Goal: Check status

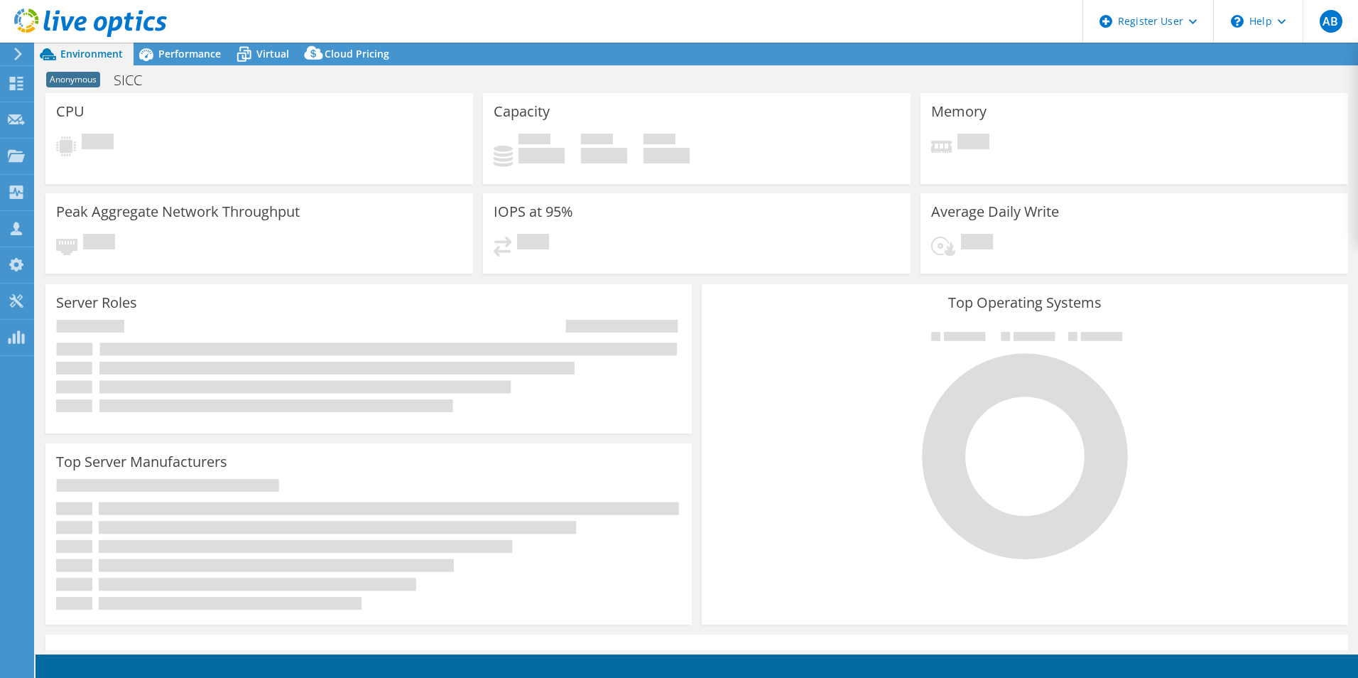
select select "USD"
select select "EULondon"
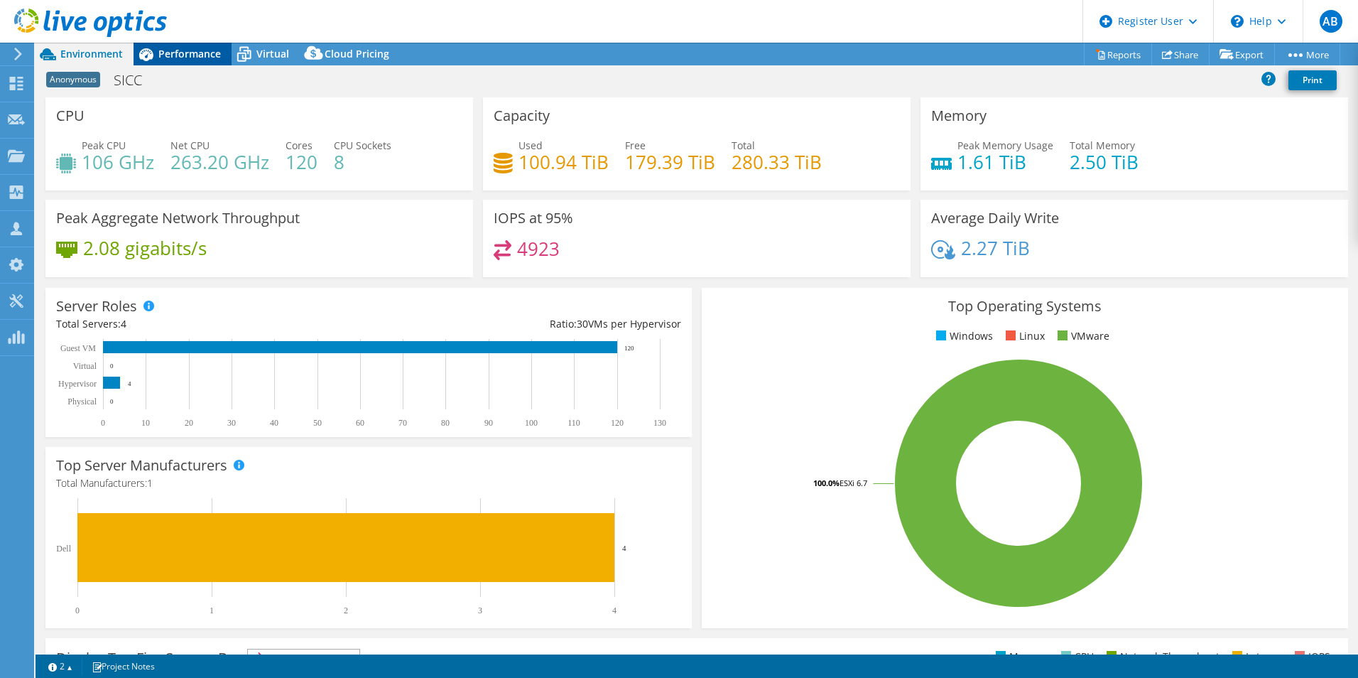
click at [178, 60] on span "Performance" at bounding box center [189, 53] width 63 height 13
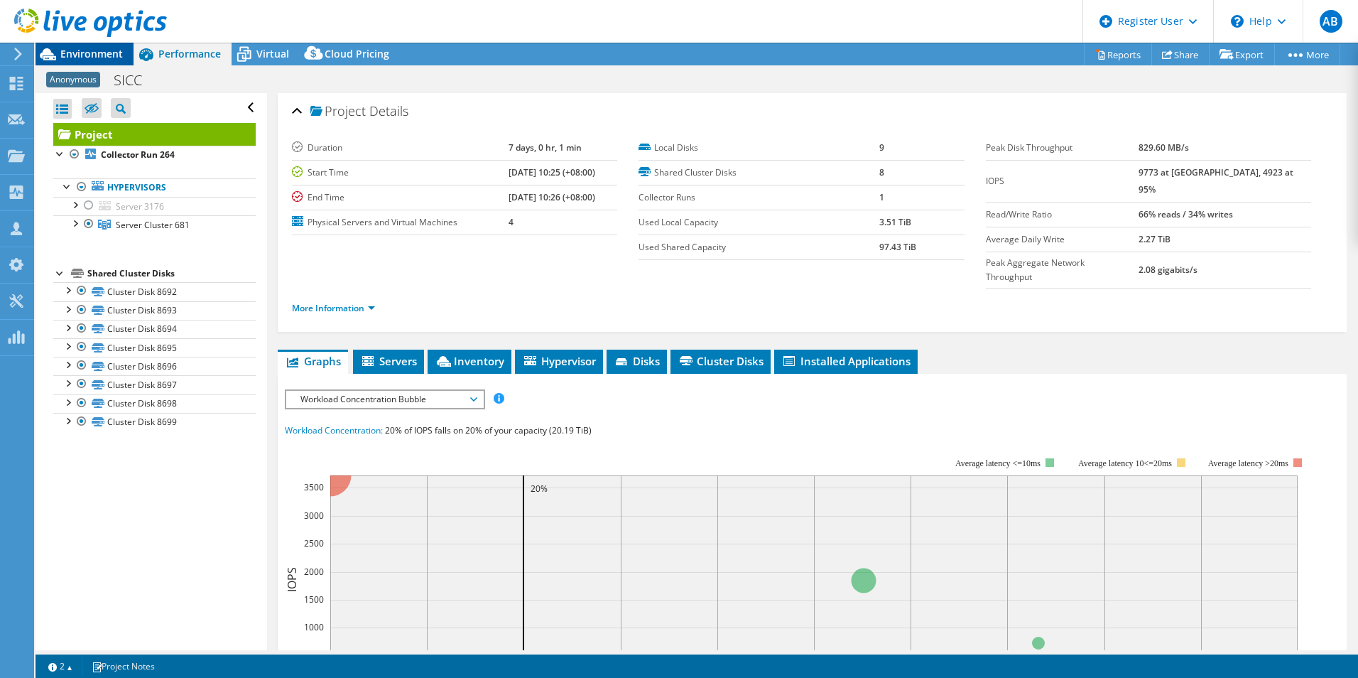
drag, startPoint x: 76, startPoint y: 45, endPoint x: 81, endPoint y: 55, distance: 11.1
click at [81, 55] on div "AB Dell User [PERSON_NAME] [PERSON_NAME][EMAIL_ADDRESS][DOMAIN_NAME] Dell My Pr…" at bounding box center [679, 339] width 1358 height 678
click at [81, 55] on span "Environment" at bounding box center [91, 53] width 63 height 13
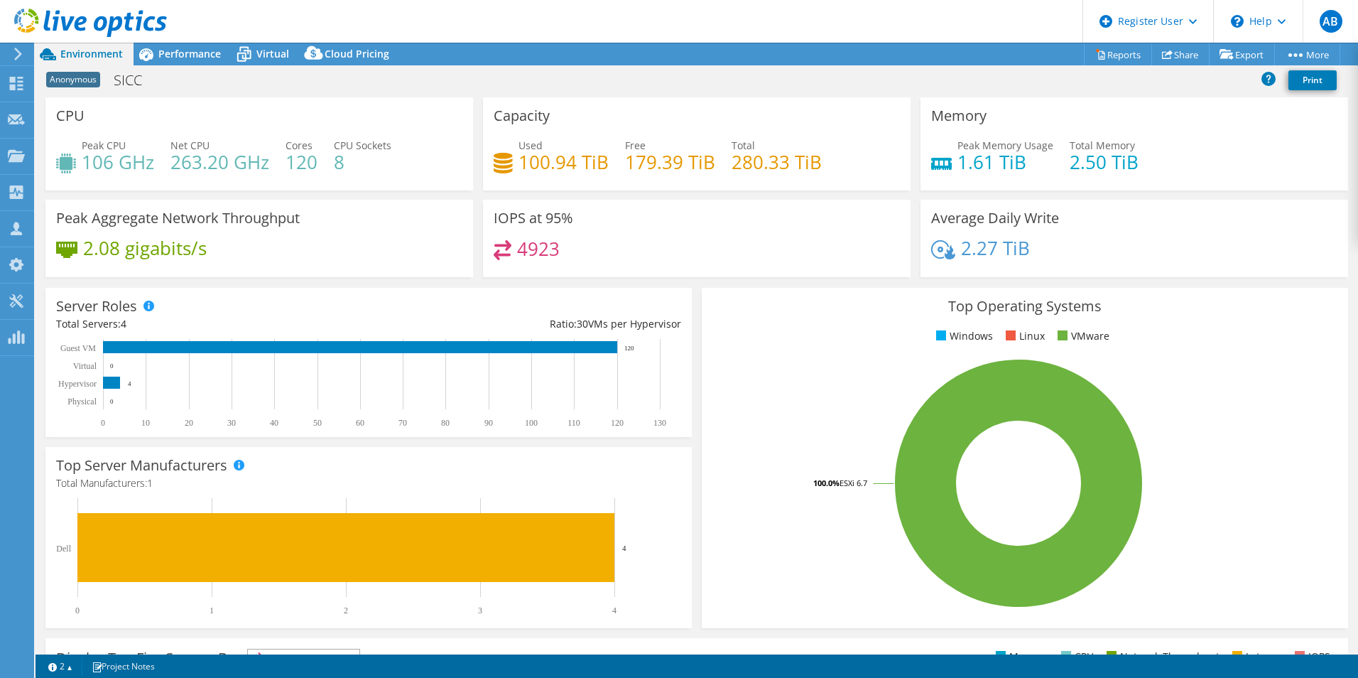
click at [178, 66] on div "Anonymous SICC Print" at bounding box center [697, 81] width 1323 height 32
click at [182, 54] on span "Performance" at bounding box center [189, 53] width 63 height 13
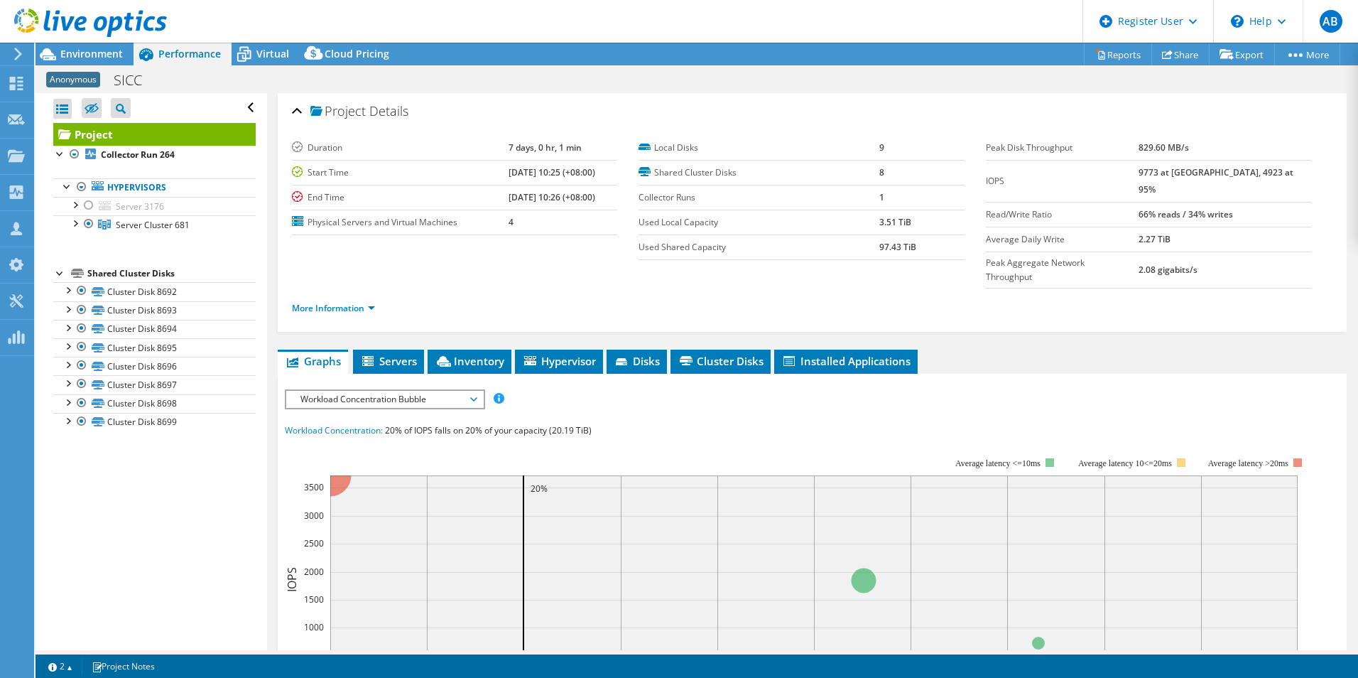
click at [119, 44] on div at bounding box center [83, 24] width 167 height 48
click at [107, 54] on span "Environment" at bounding box center [91, 53] width 63 height 13
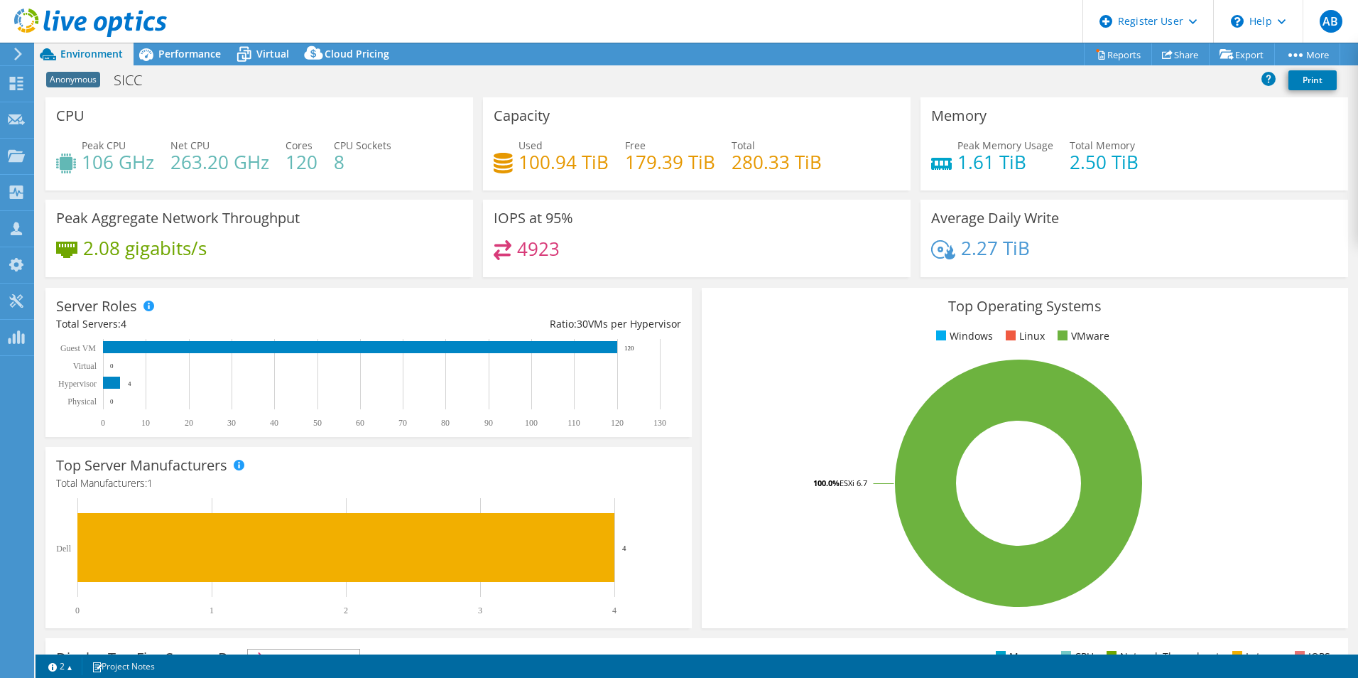
click at [771, 107] on div "Capacity Used 100.94 TiB Free 179.39 TiB Total 280.33 TiB" at bounding box center [697, 143] width 428 height 93
click at [303, 156] on h4 "120" at bounding box center [302, 162] width 32 height 16
drag, startPoint x: 303, startPoint y: 156, endPoint x: 516, endPoint y: 177, distance: 213.5
click at [516, 177] on div "Used 100.94 TiB Free 179.39 TiB Total 280.33 TiB" at bounding box center [697, 161] width 406 height 46
